Goal: Task Accomplishment & Management: Manage account settings

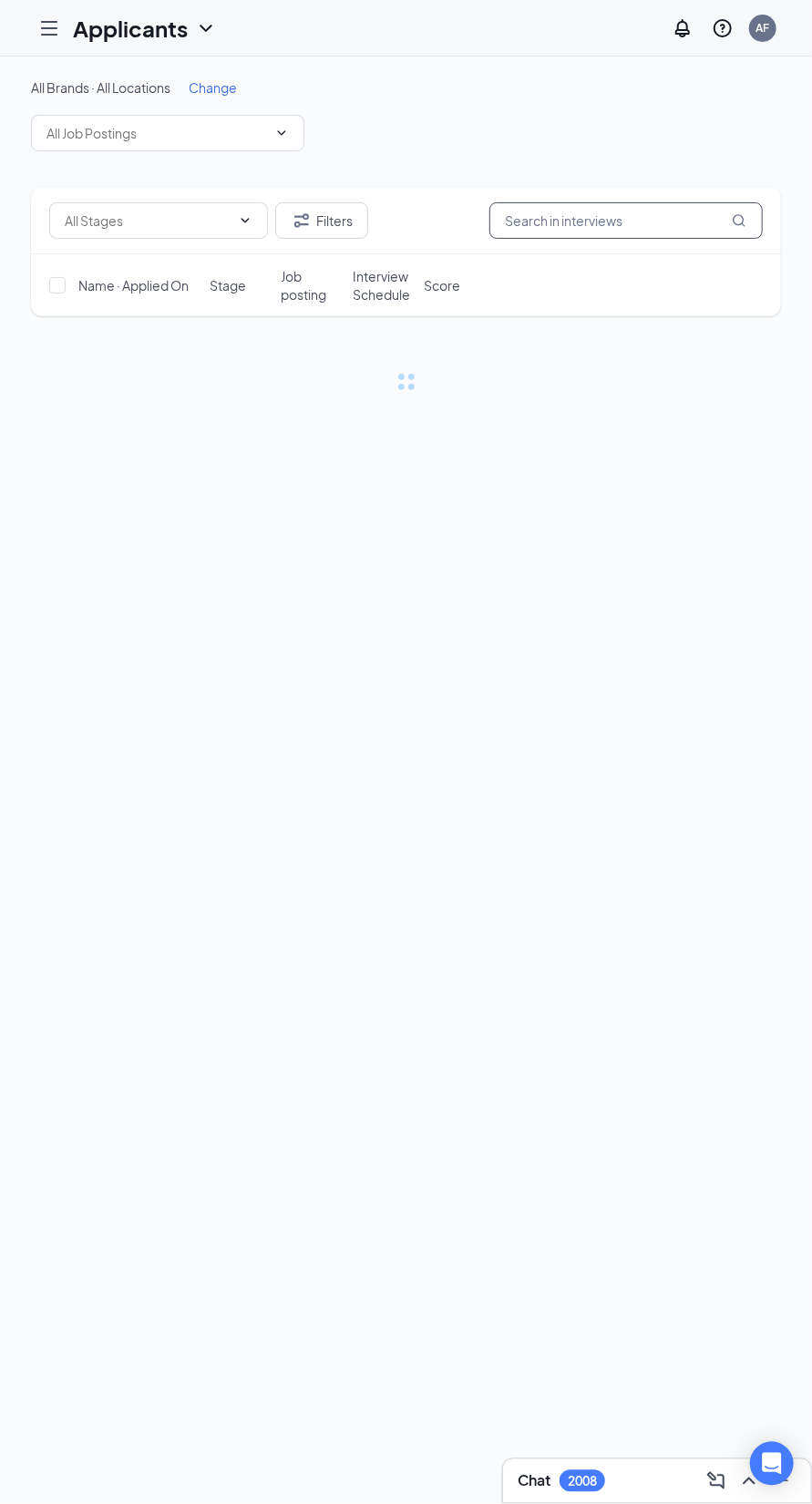
click at [543, 223] on input "text" at bounding box center [625, 221] width 273 height 37
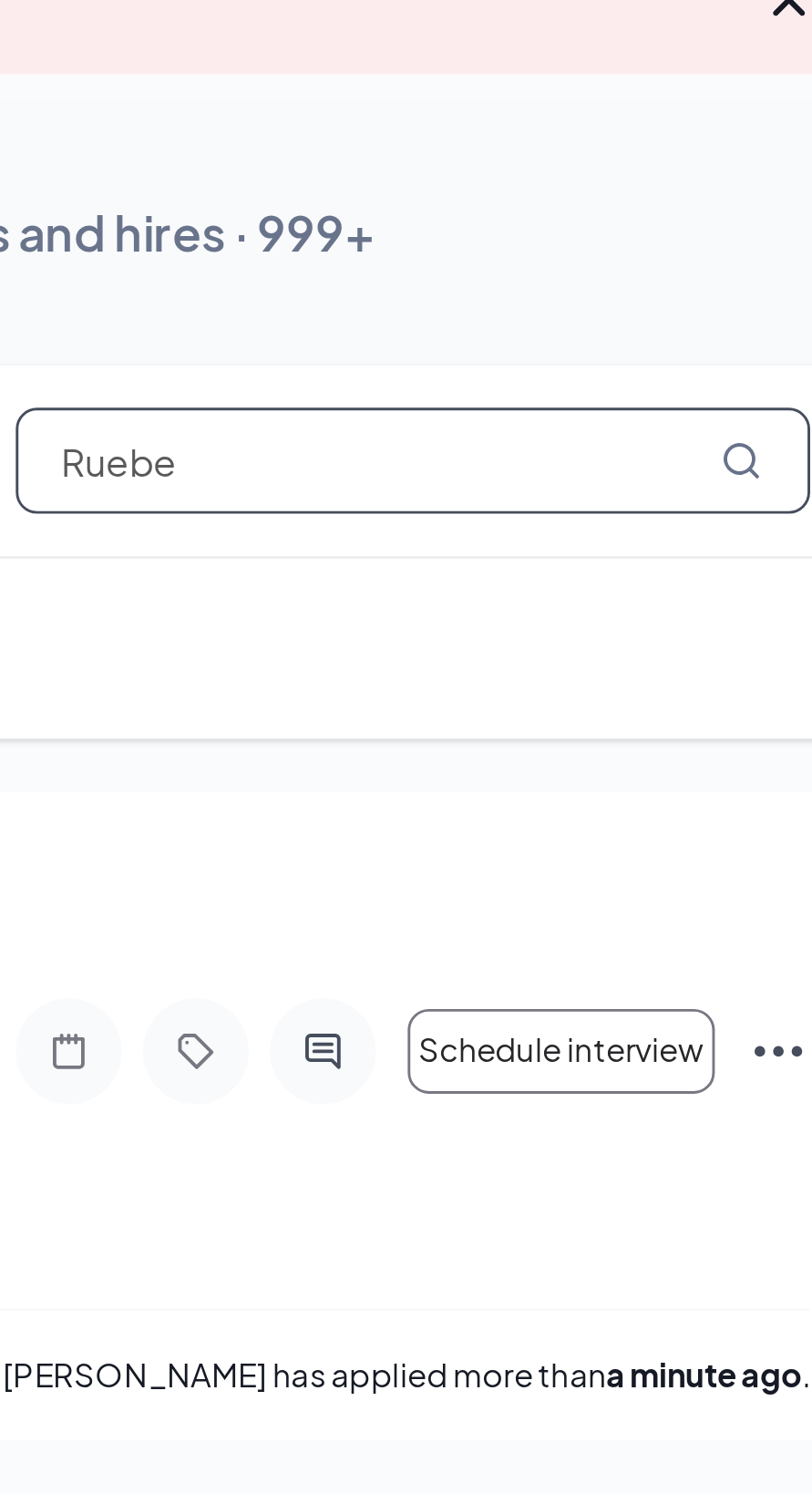
type input "[PERSON_NAME]"
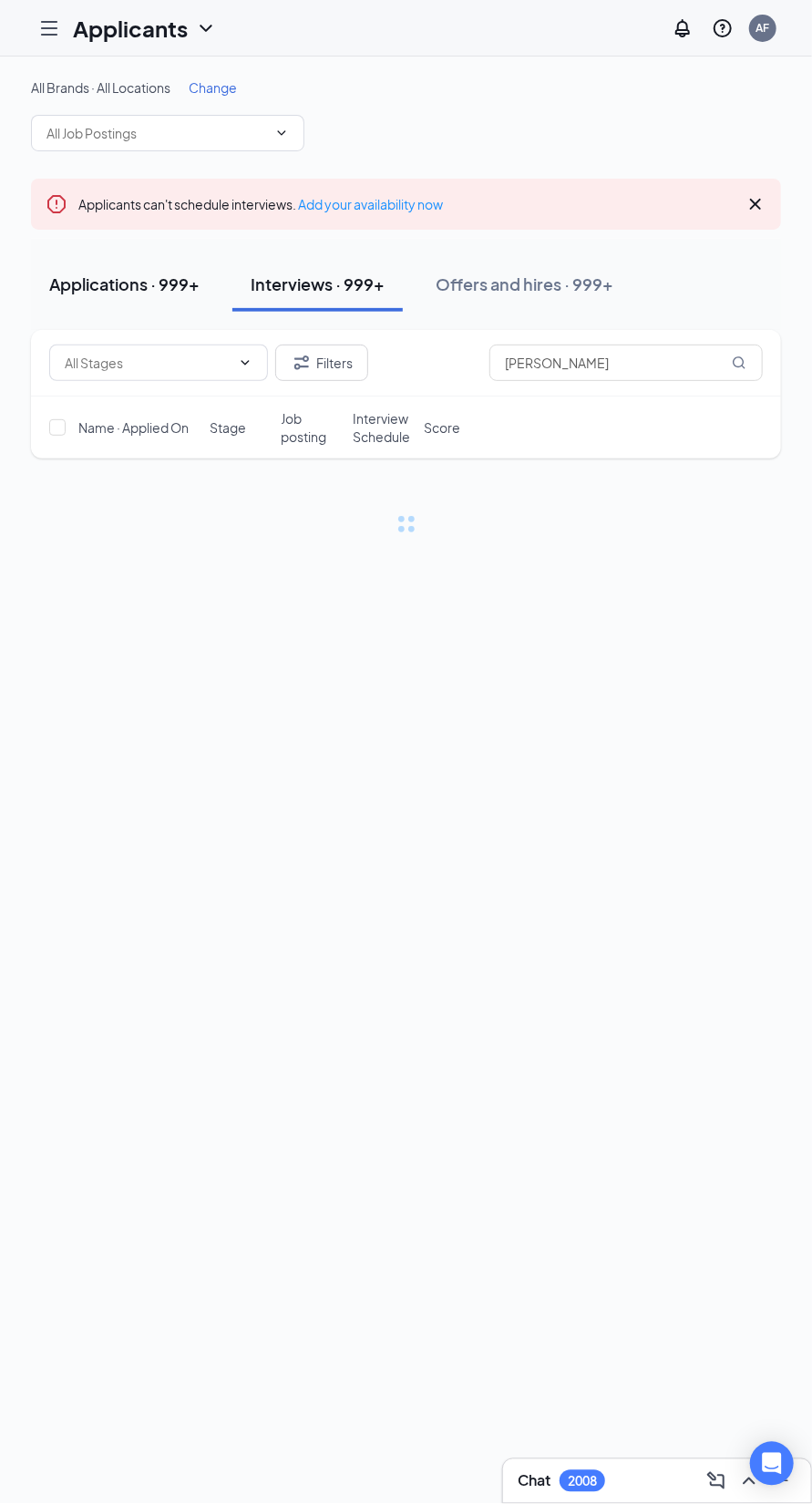
click at [65, 277] on div "Applications · 999+" at bounding box center [124, 283] width 150 height 23
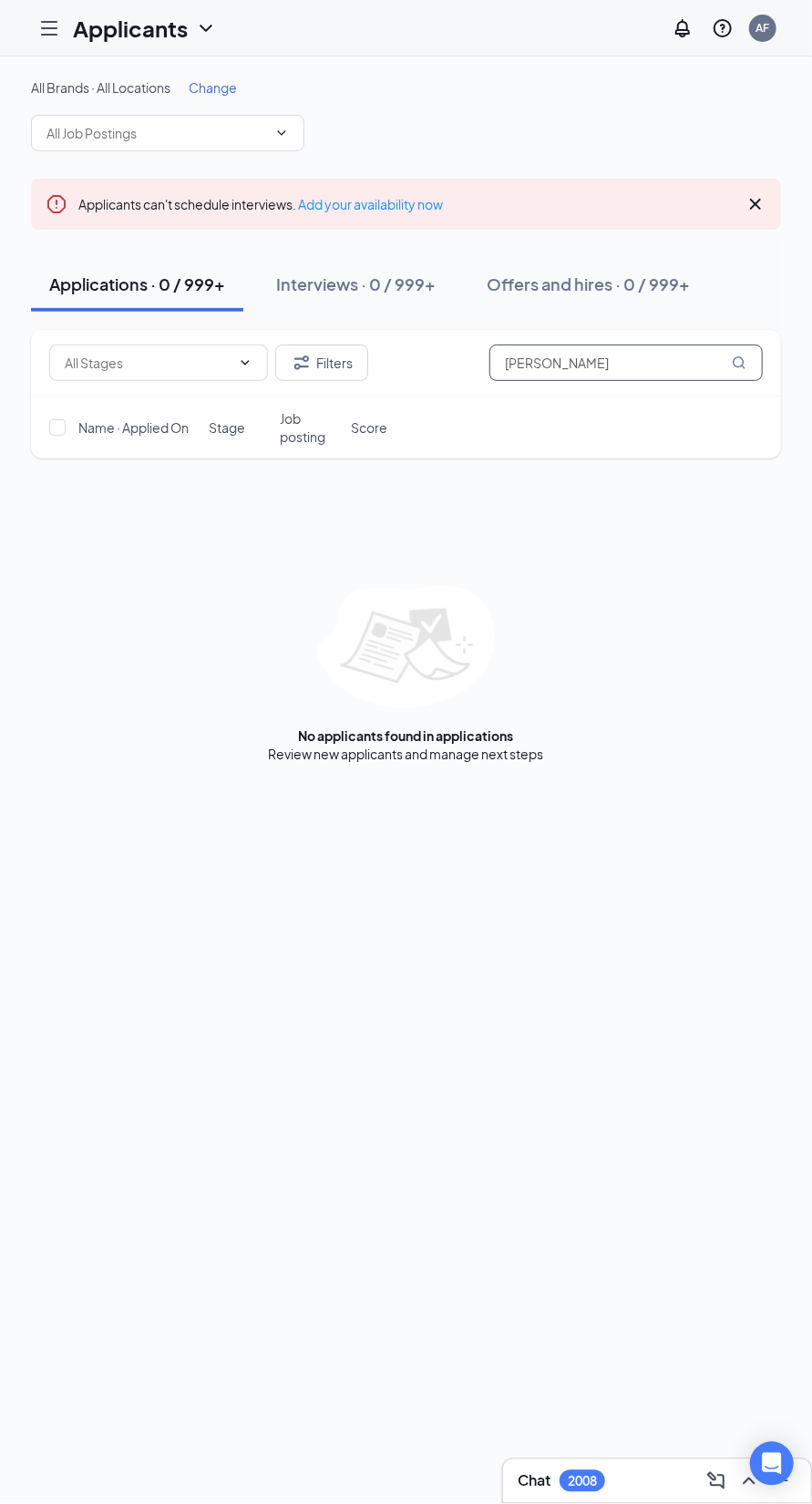
click at [575, 362] on input "[PERSON_NAME]" at bounding box center [625, 363] width 273 height 37
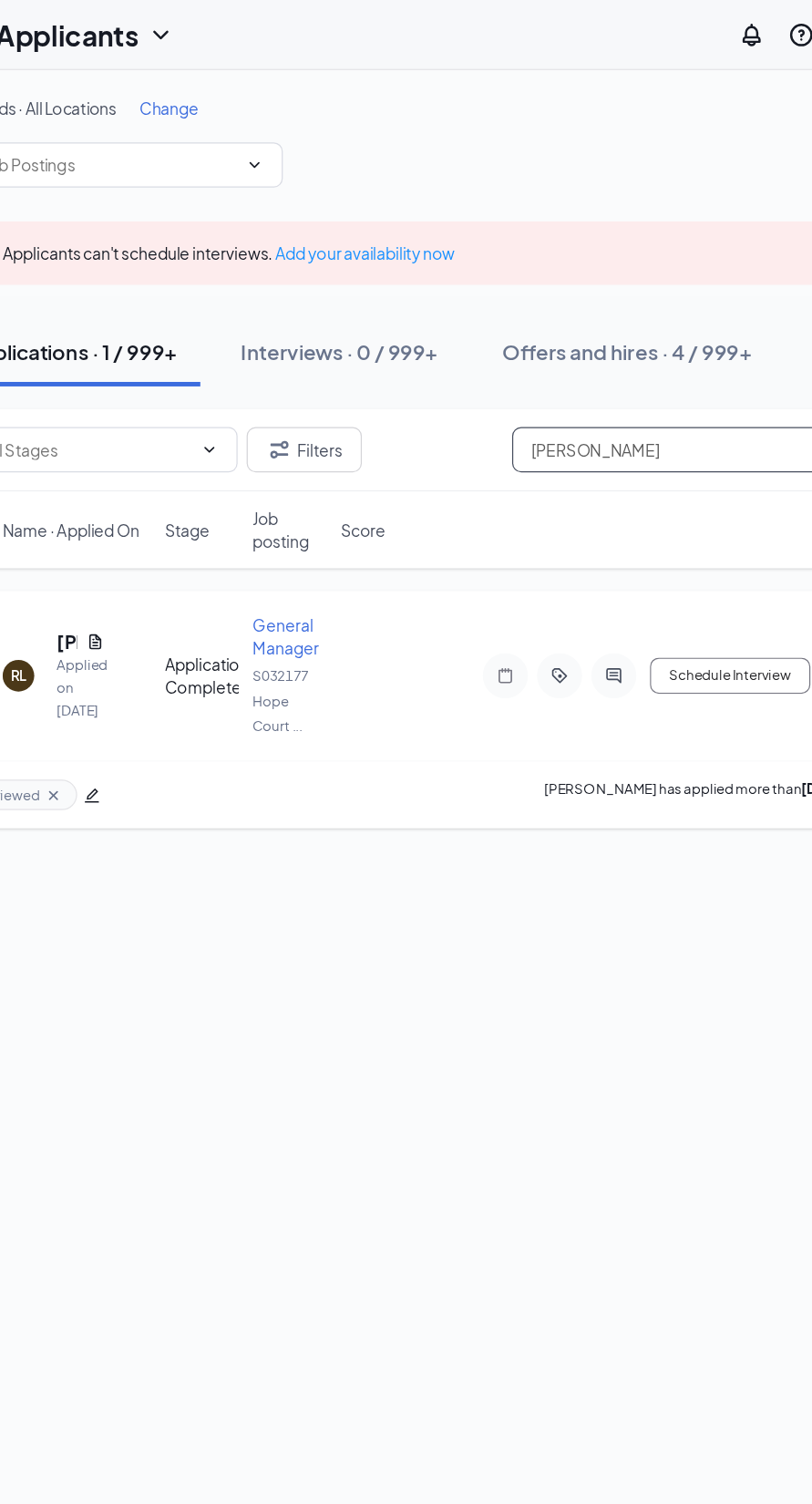
type input "[PERSON_NAME]"
click at [561, 543] on icon "ActiveChat" at bounding box center [571, 545] width 22 height 15
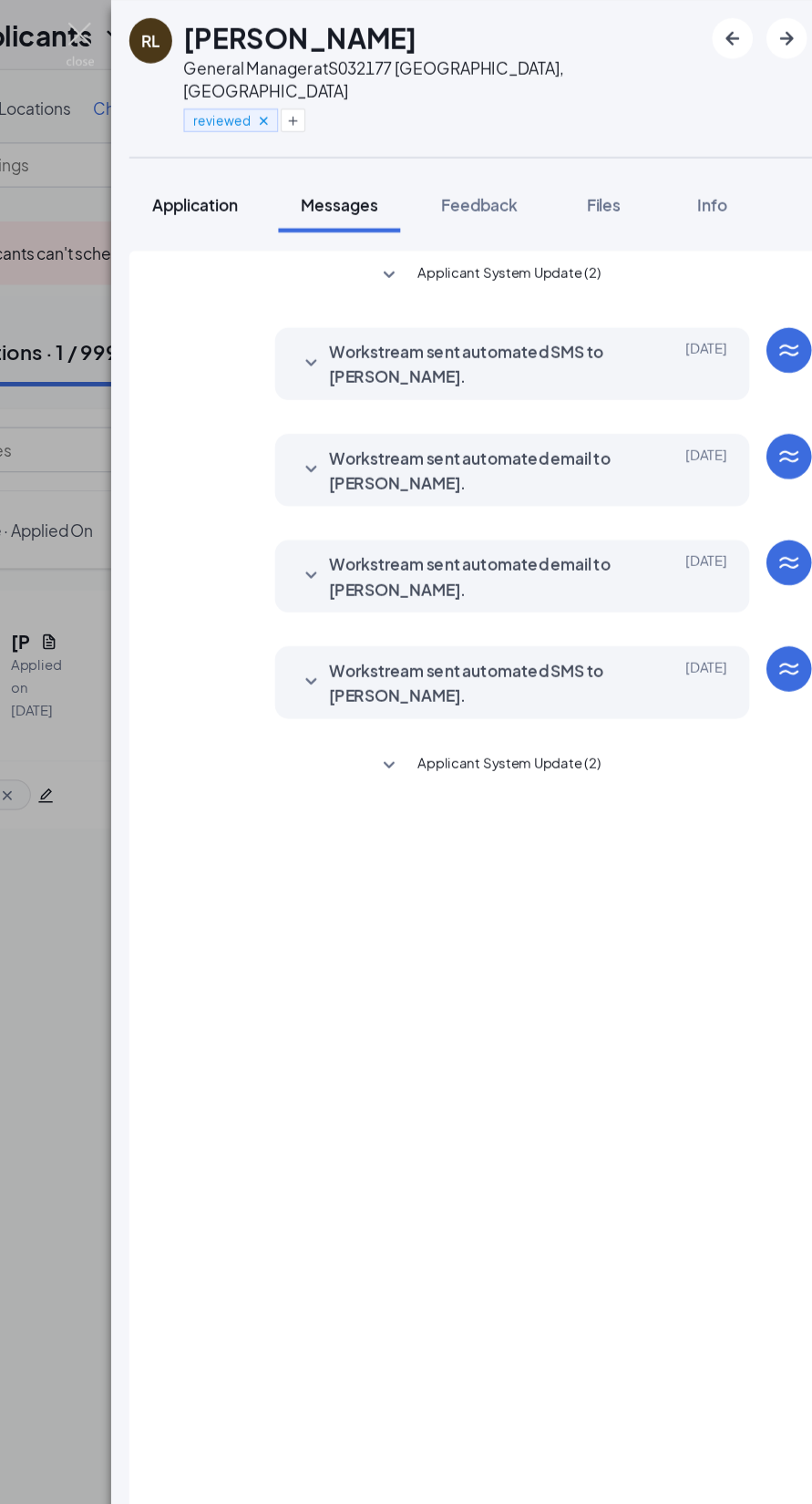
click at [238, 156] on div "Application" at bounding box center [270, 165] width 70 height 18
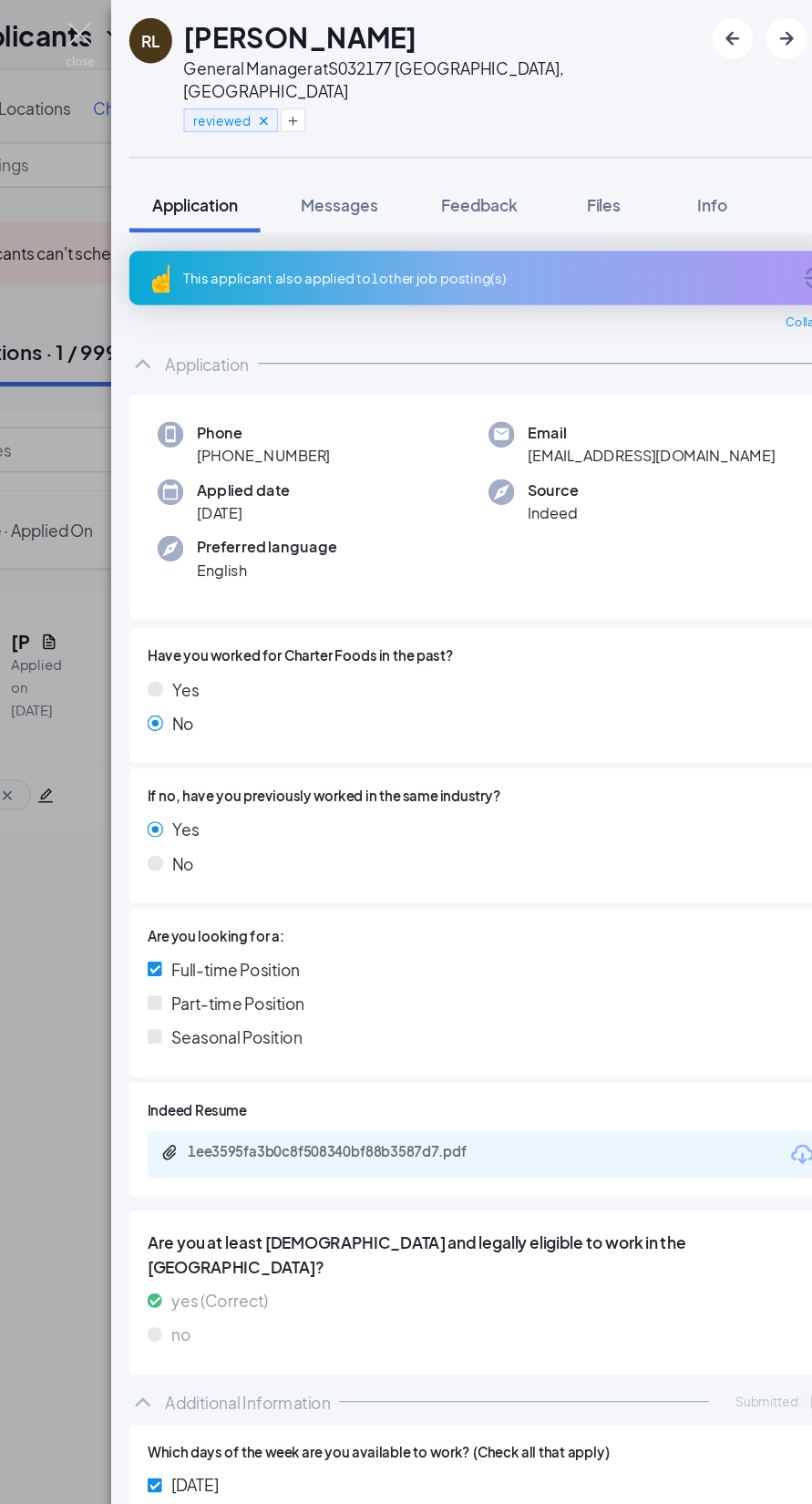
click at [296, 922] on div "1ee3595fa3b0c8f508340bf88b3587d7.pdf" at bounding box center [393, 929] width 255 height 15
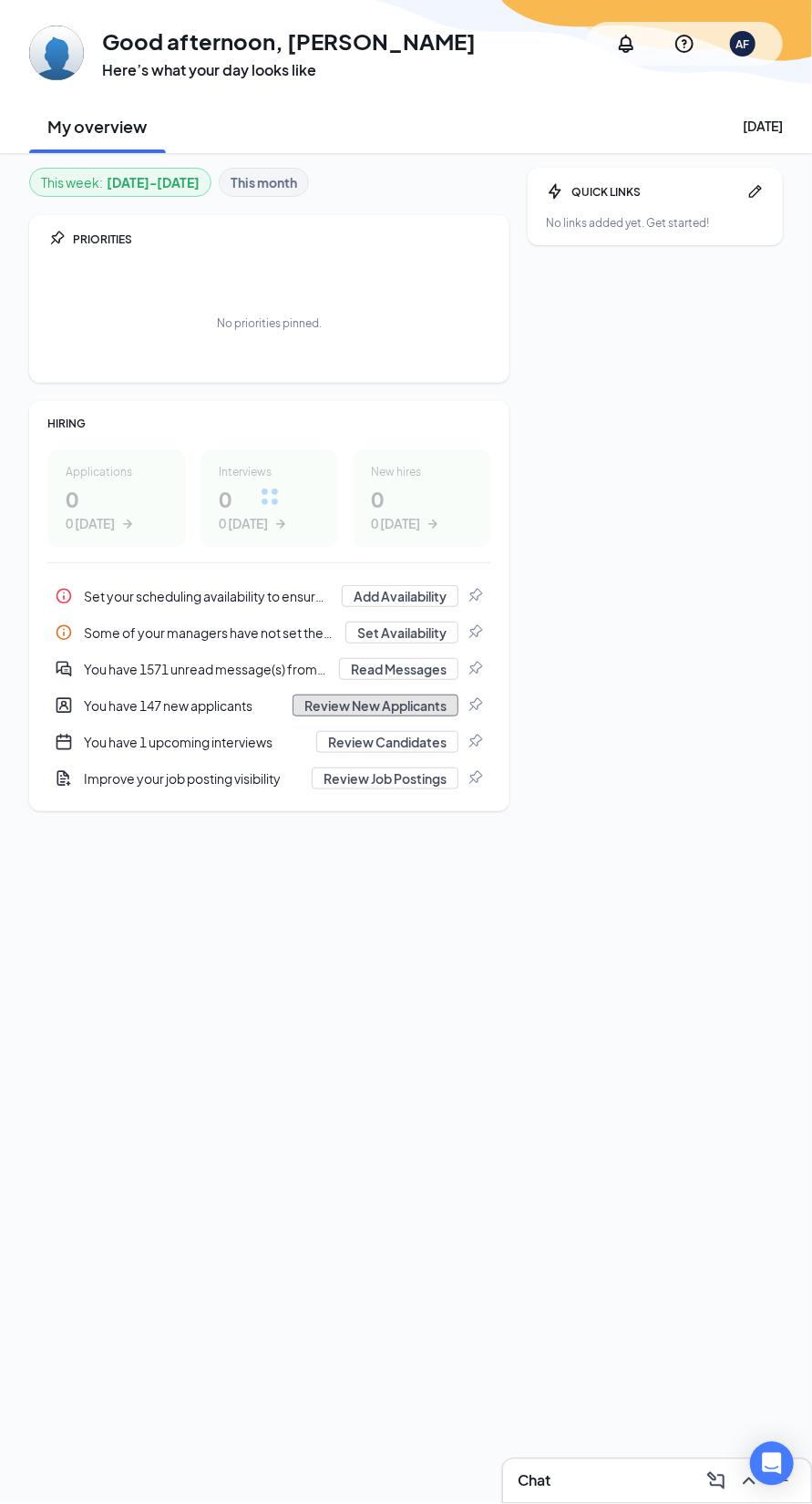
click at [298, 703] on button "Review New Applicants" at bounding box center [375, 706] width 166 height 22
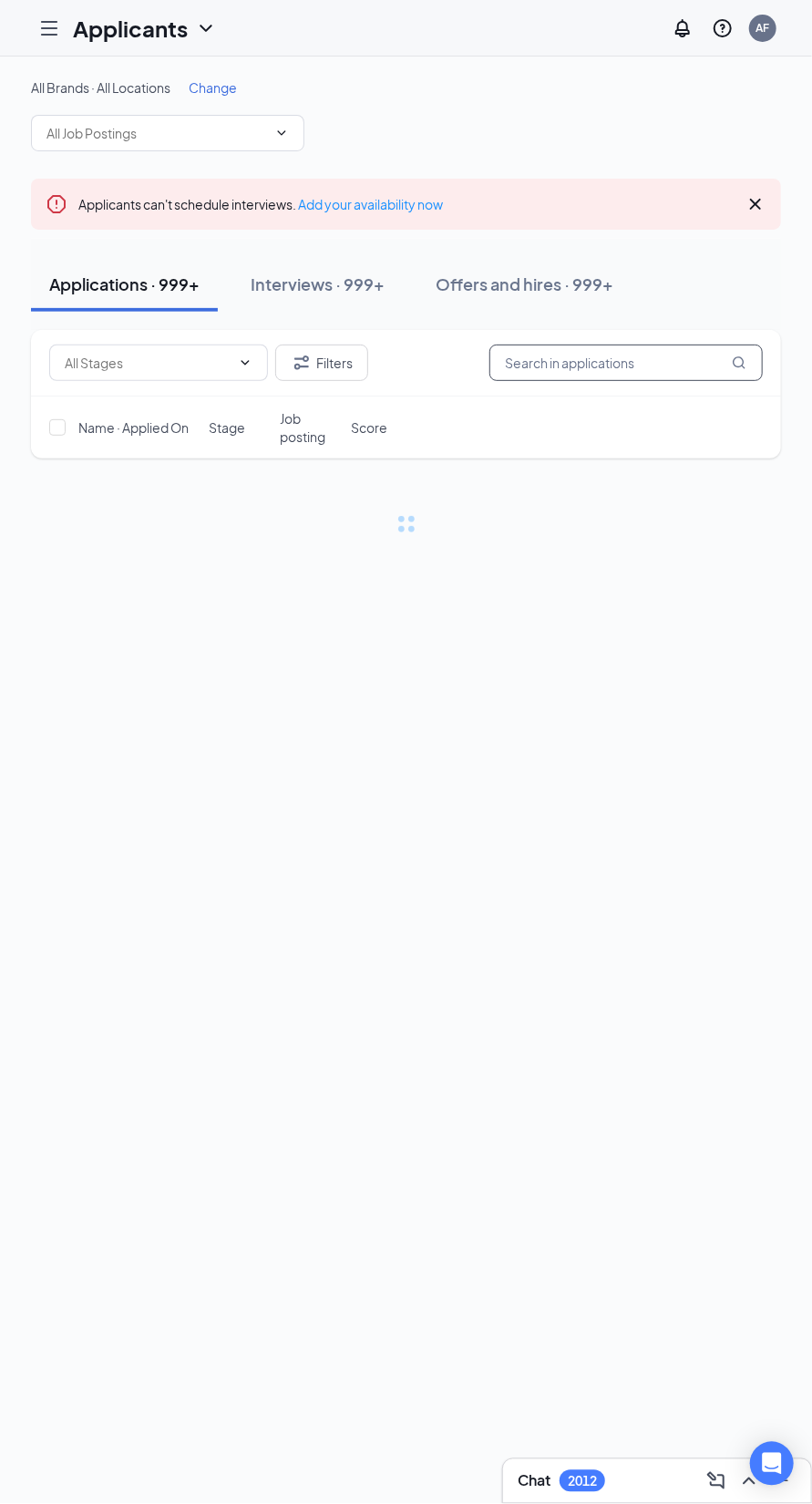
click at [561, 362] on input "text" at bounding box center [625, 363] width 273 height 37
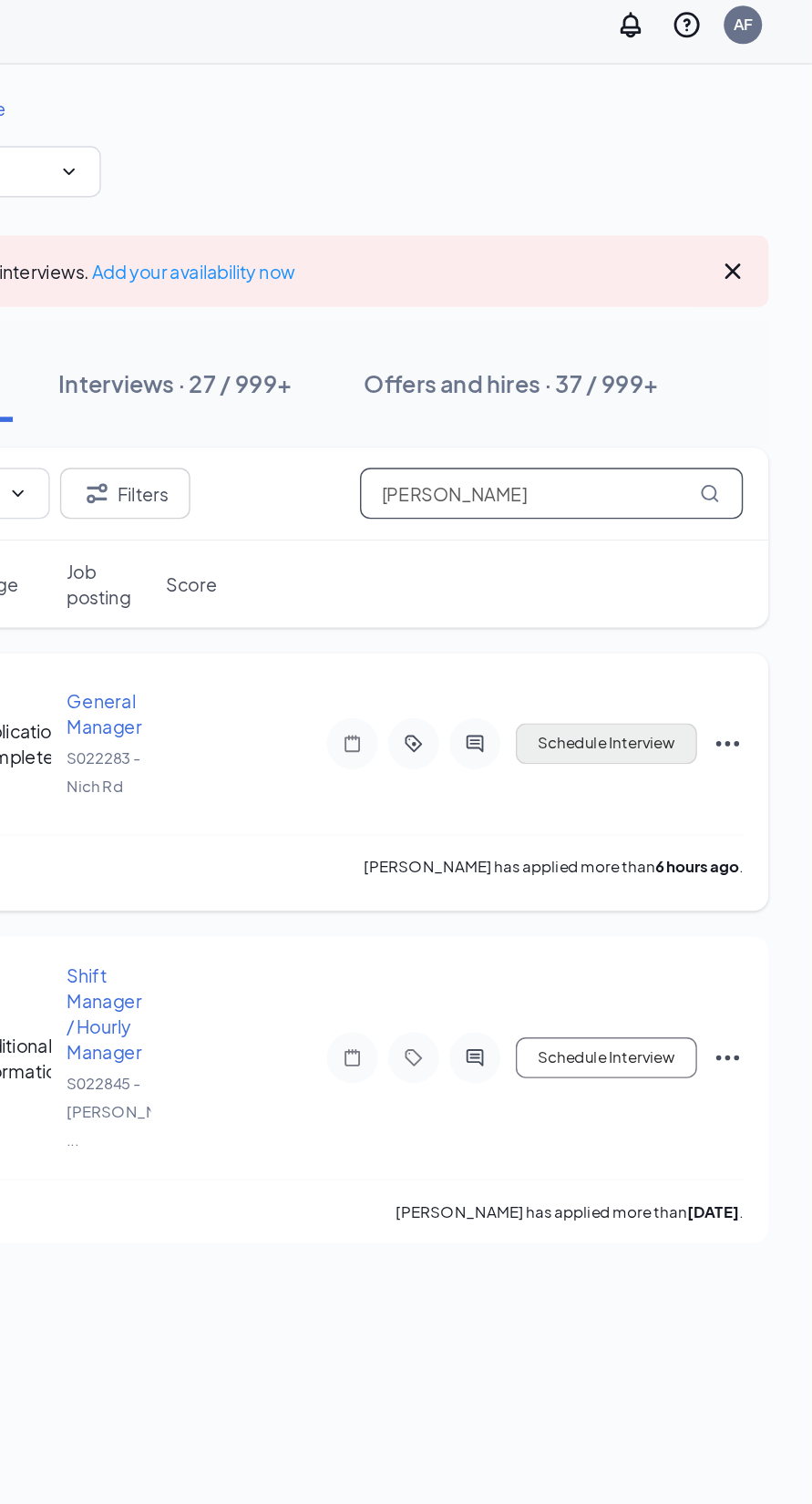
type input "[PERSON_NAME]"
click at [638, 543] on button "Schedule Interview" at bounding box center [665, 541] width 129 height 29
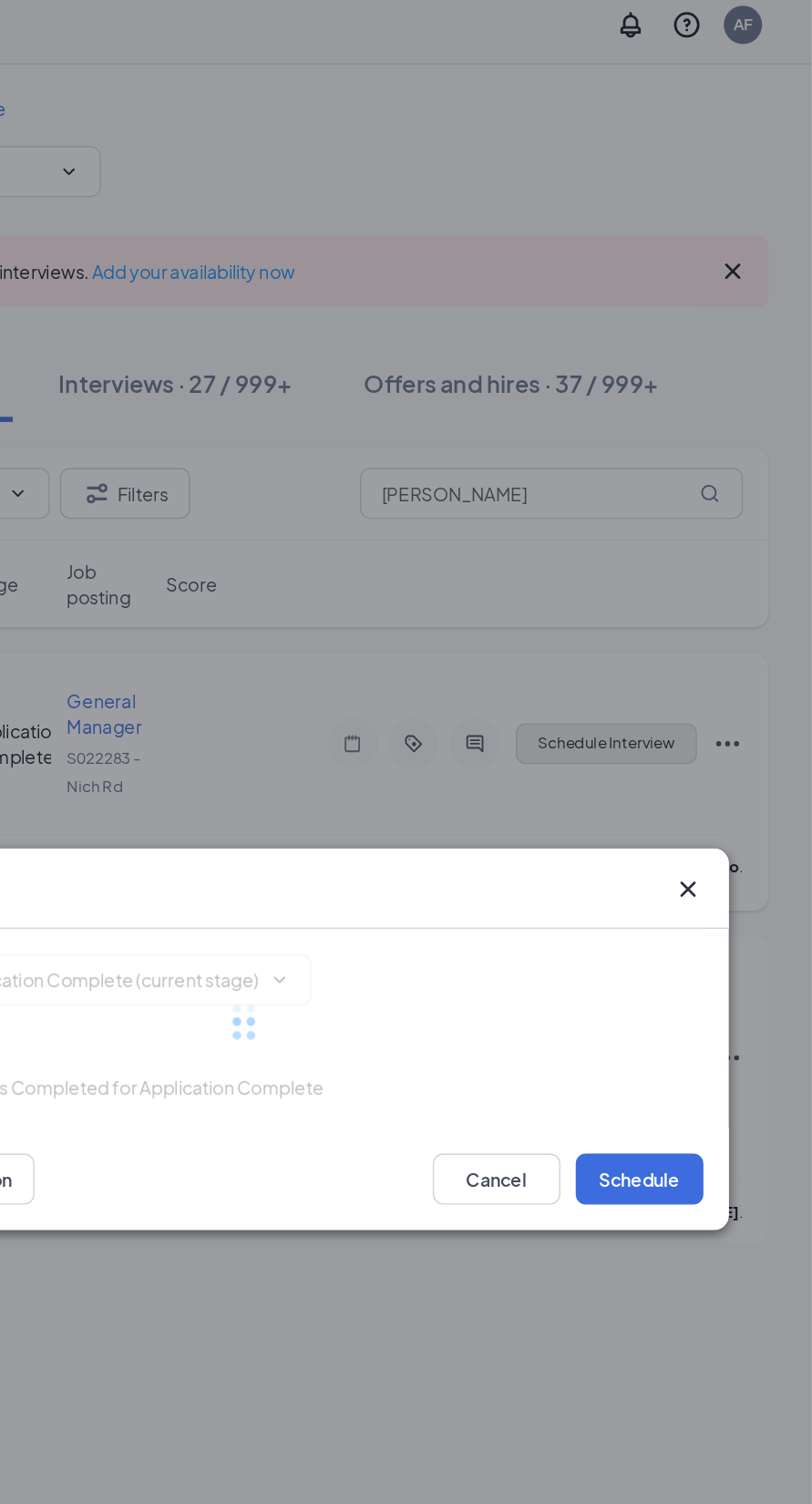
type input "Onsite Interview (next stage)"
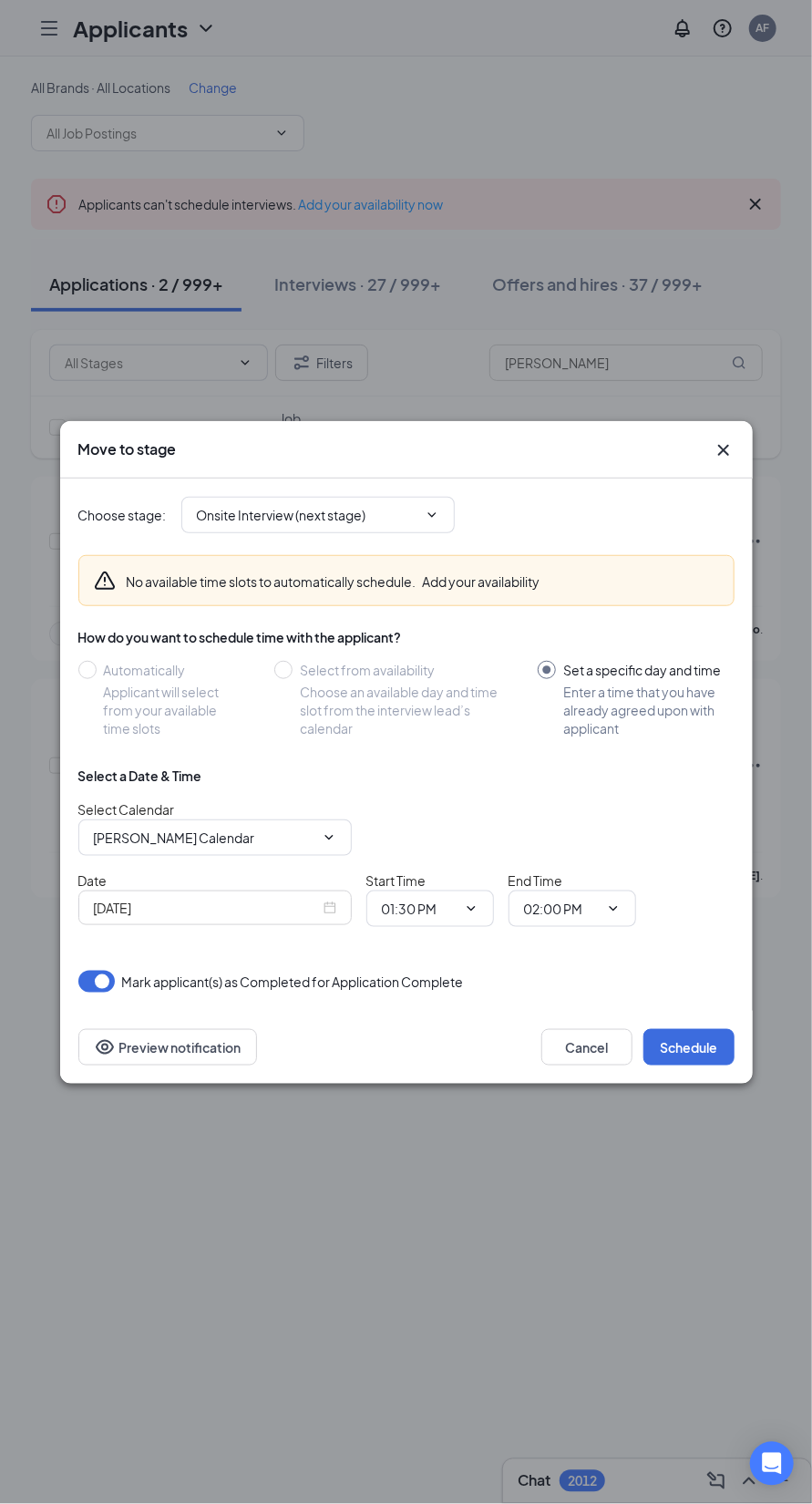
click at [314, 913] on input "Sep 15, 2025" at bounding box center [206, 908] width 226 height 20
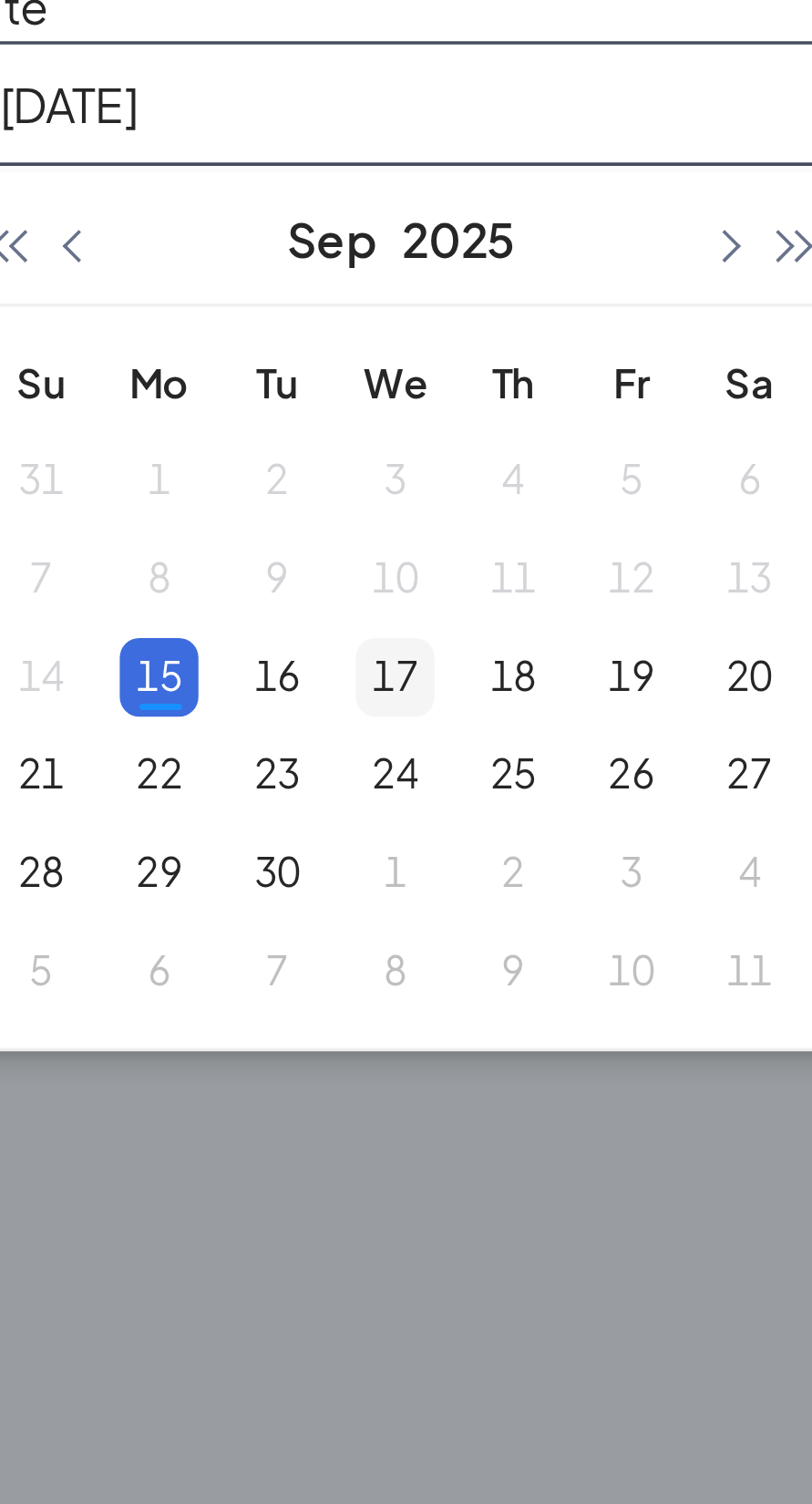
click at [207, 1071] on div "17" at bounding box center [203, 1068] width 22 height 22
type input "Sep 17, 2025"
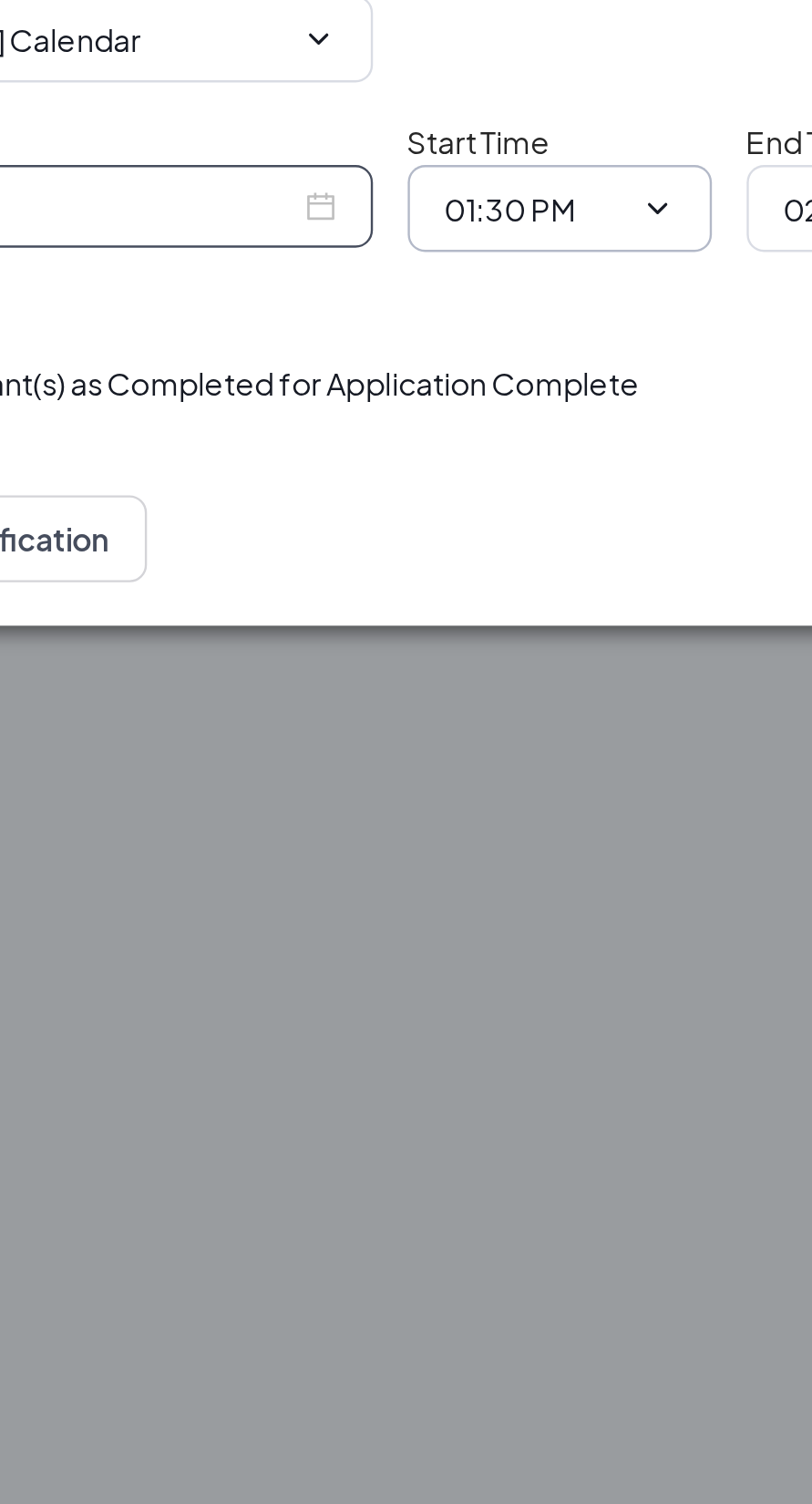
click at [405, 905] on input "01:30 PM" at bounding box center [418, 909] width 75 height 20
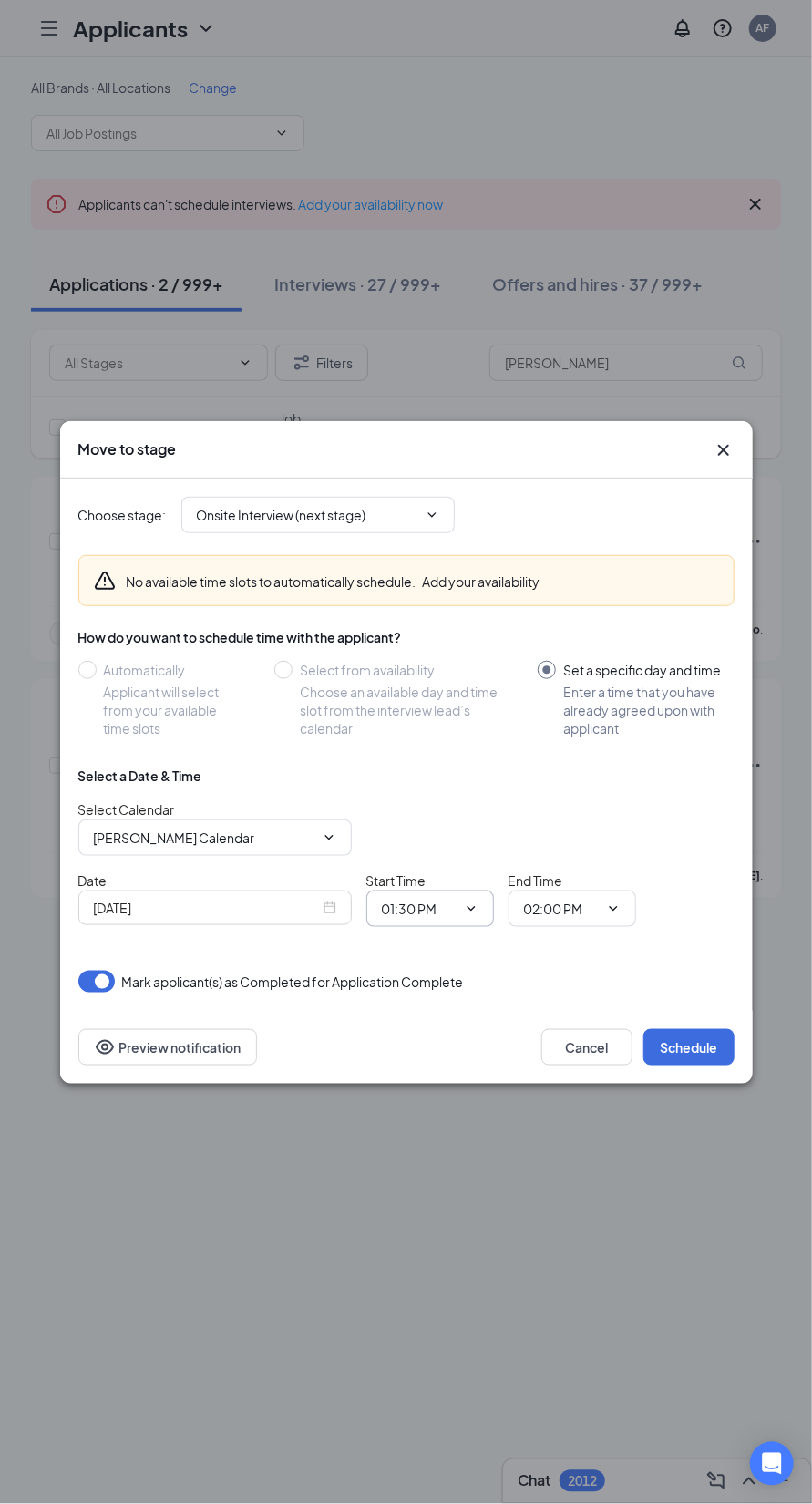
click at [411, 919] on input "01:30 PM" at bounding box center [418, 909] width 75 height 20
click at [408, 865] on div "10:00 AM" at bounding box center [423, 855] width 54 height 20
type input "10:00 AM"
click at [549, 919] on input "02:00 PM" at bounding box center [561, 909] width 75 height 20
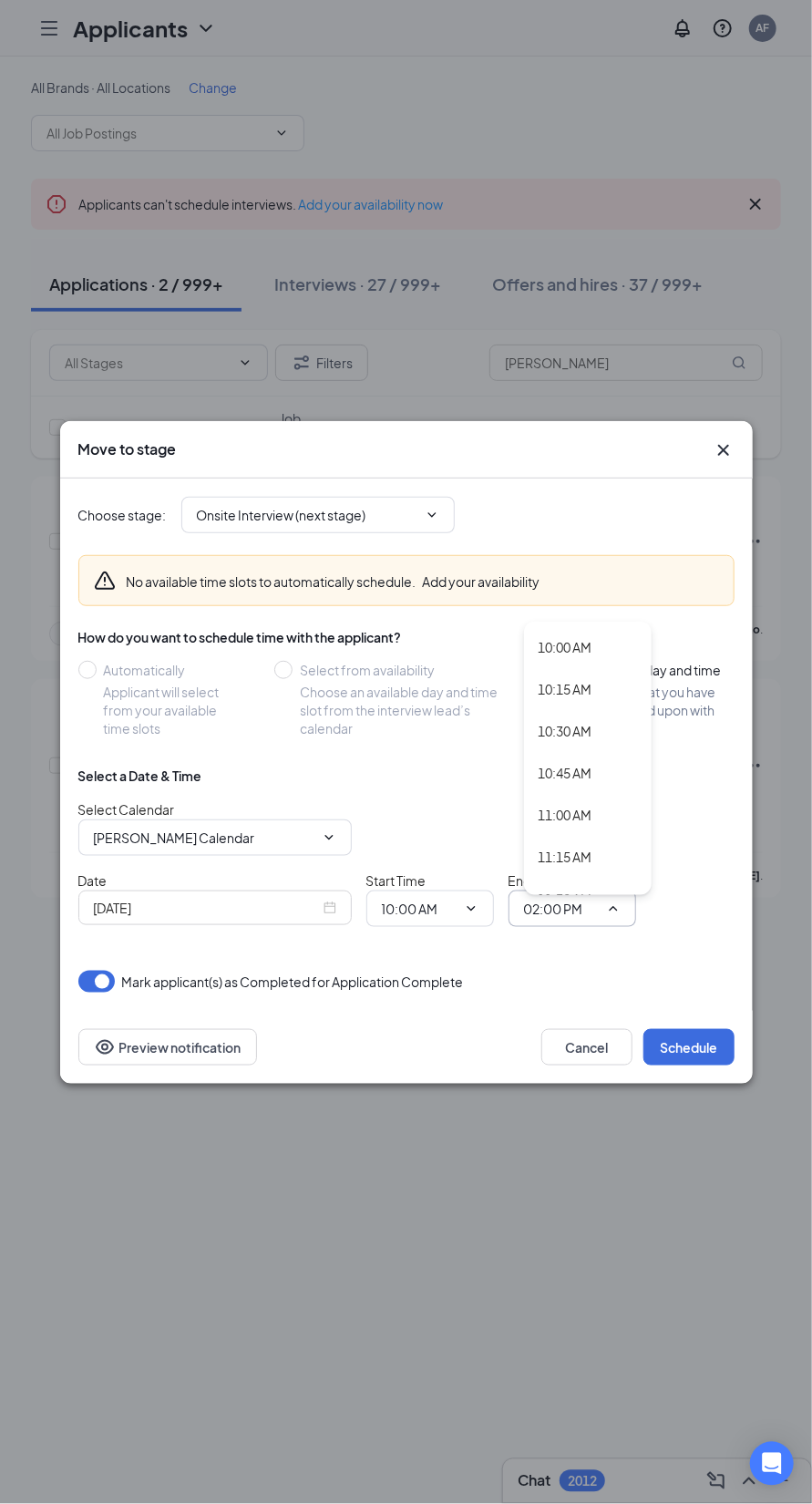
scroll to position [1675, 0]
click at [546, 780] on div "10:45 AM" at bounding box center [566, 770] width 54 height 20
type input "10:45 AM"
click at [695, 1066] on button "Schedule" at bounding box center [689, 1047] width 91 height 37
